Goal: Check status: Check status

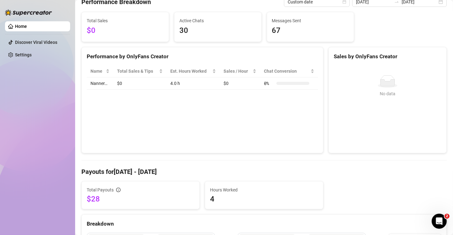
scroll to position [73, 0]
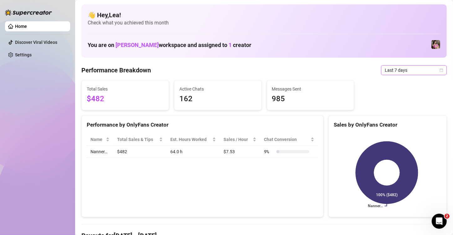
click at [439, 70] on icon "calendar" at bounding box center [441, 70] width 4 height 4
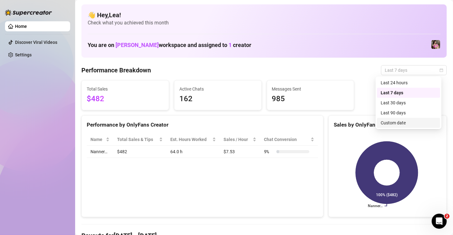
click at [399, 123] on div "Custom date" at bounding box center [408, 122] width 56 height 7
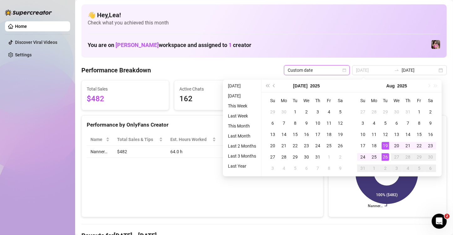
type input "[DATE]"
click at [386, 155] on div "26" at bounding box center [385, 157] width 8 height 8
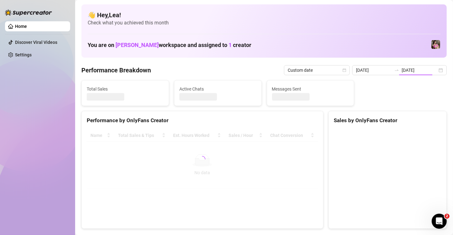
type input "[DATE]"
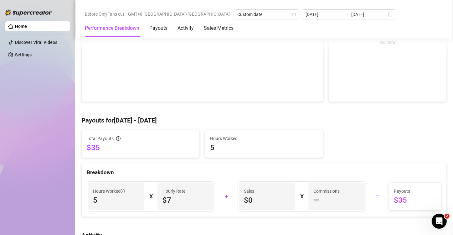
scroll to position [125, 0]
